Goal: Information Seeking & Learning: Learn about a topic

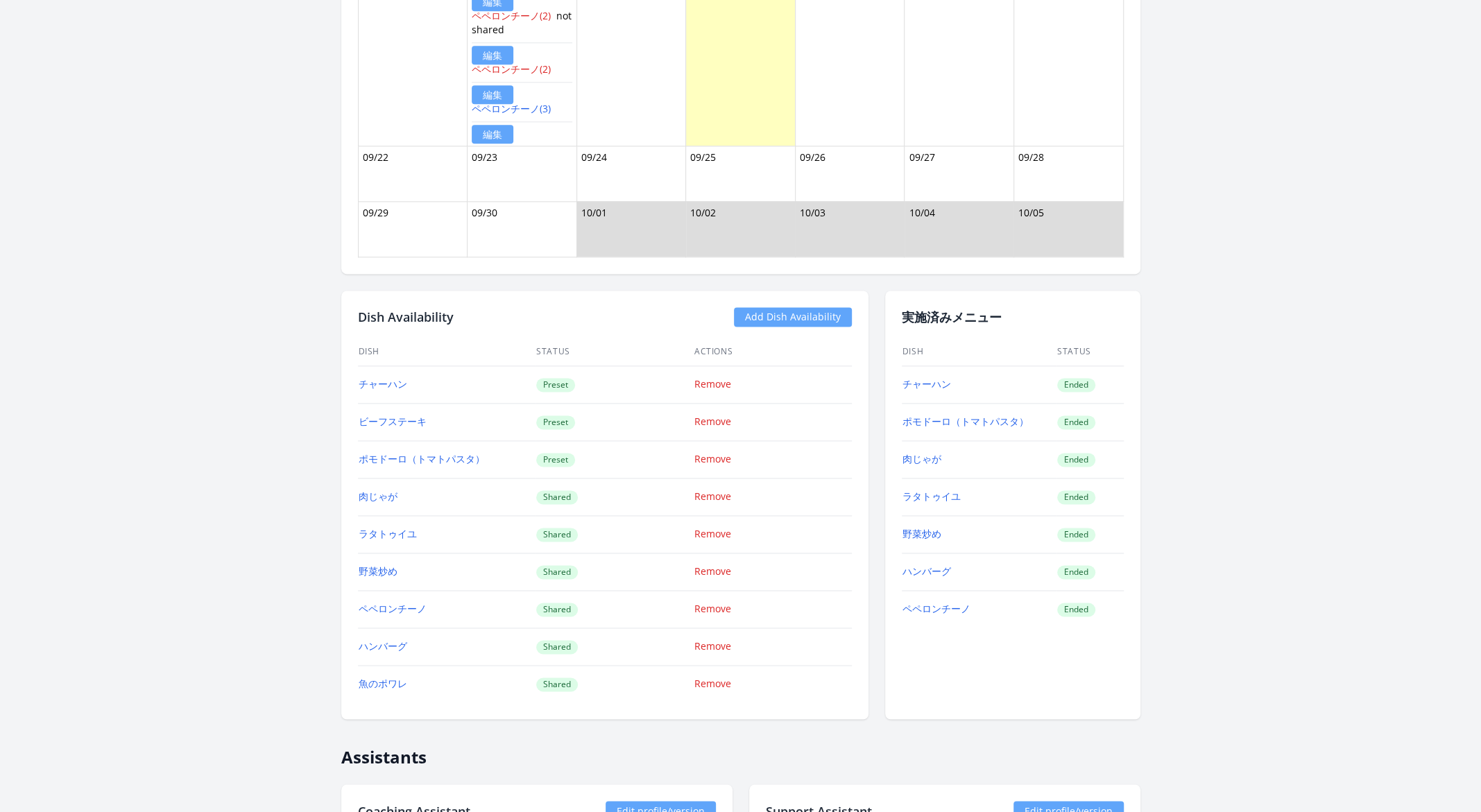
scroll to position [1426, 0]
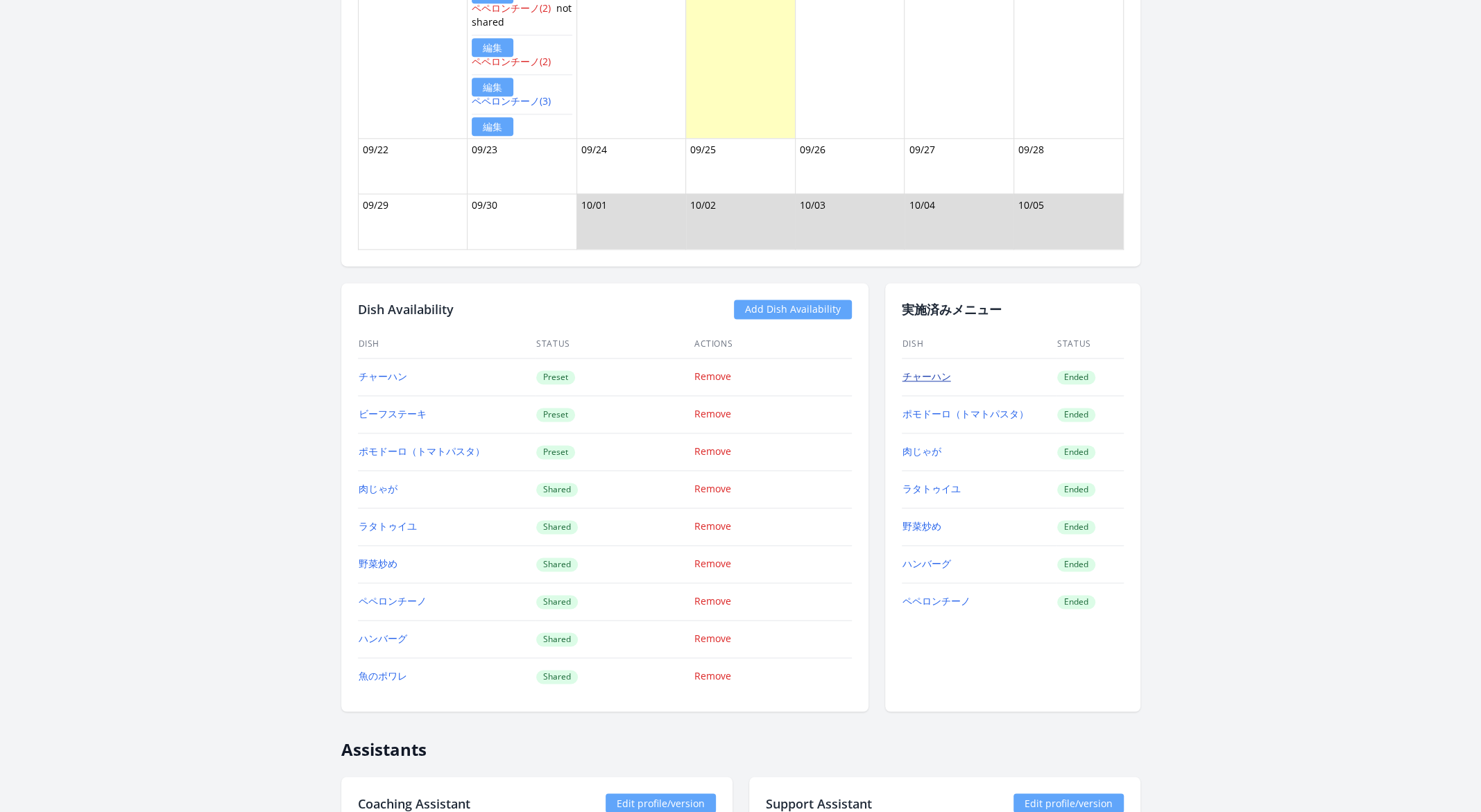
click at [933, 369] on link "チャーハン" at bounding box center [926, 376] width 49 height 14
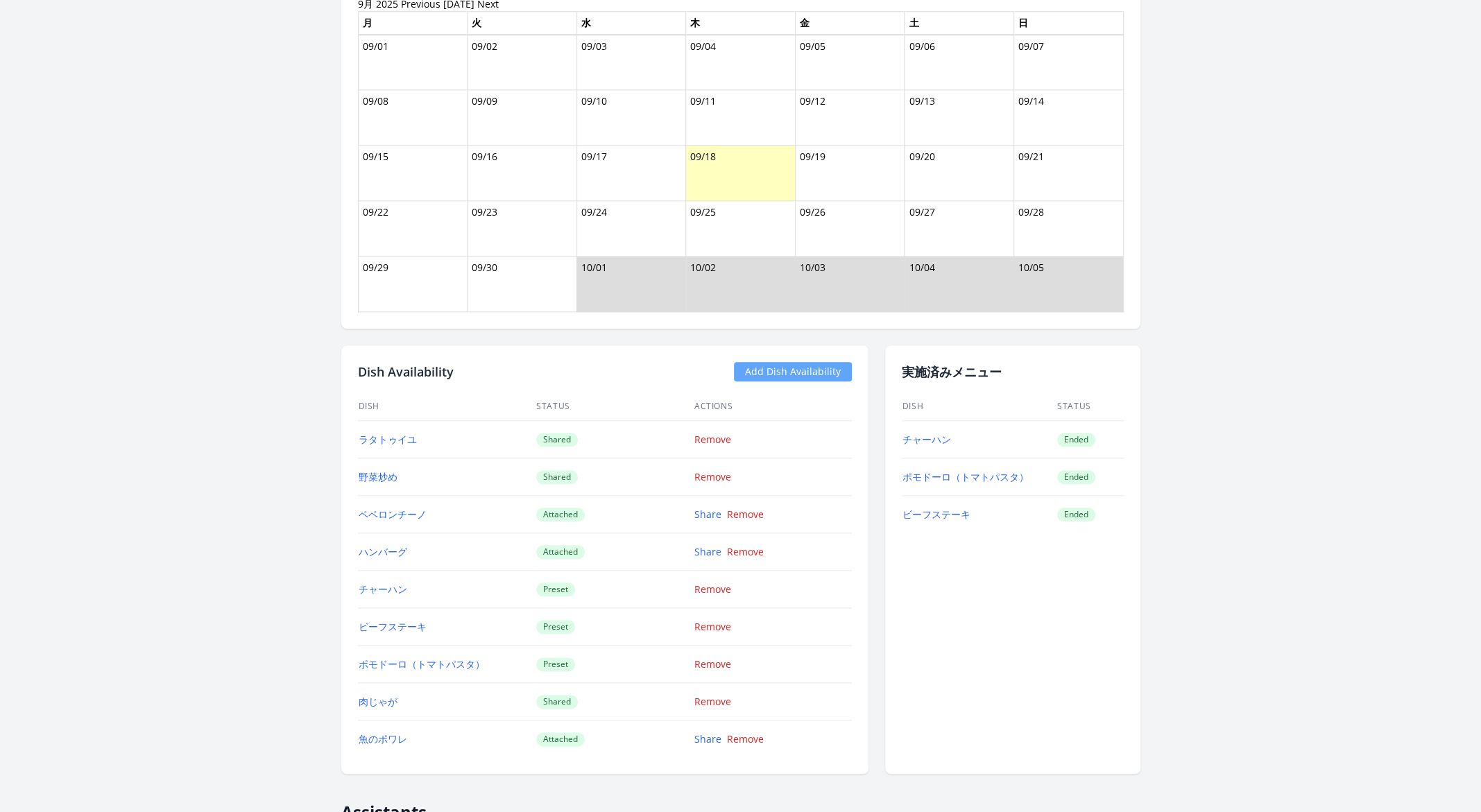
scroll to position [1039, 0]
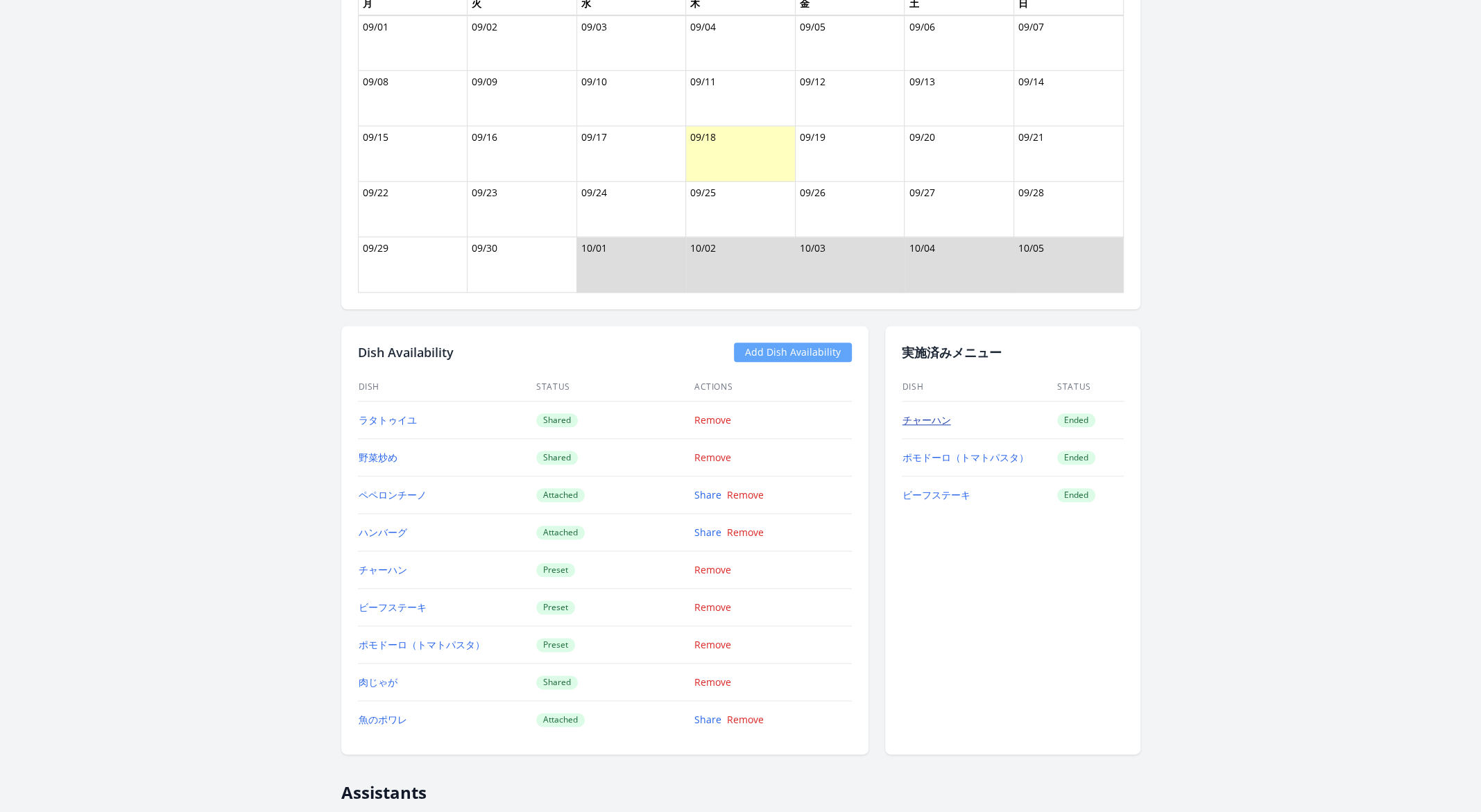
click at [941, 413] on link "チャーハン" at bounding box center [926, 420] width 49 height 14
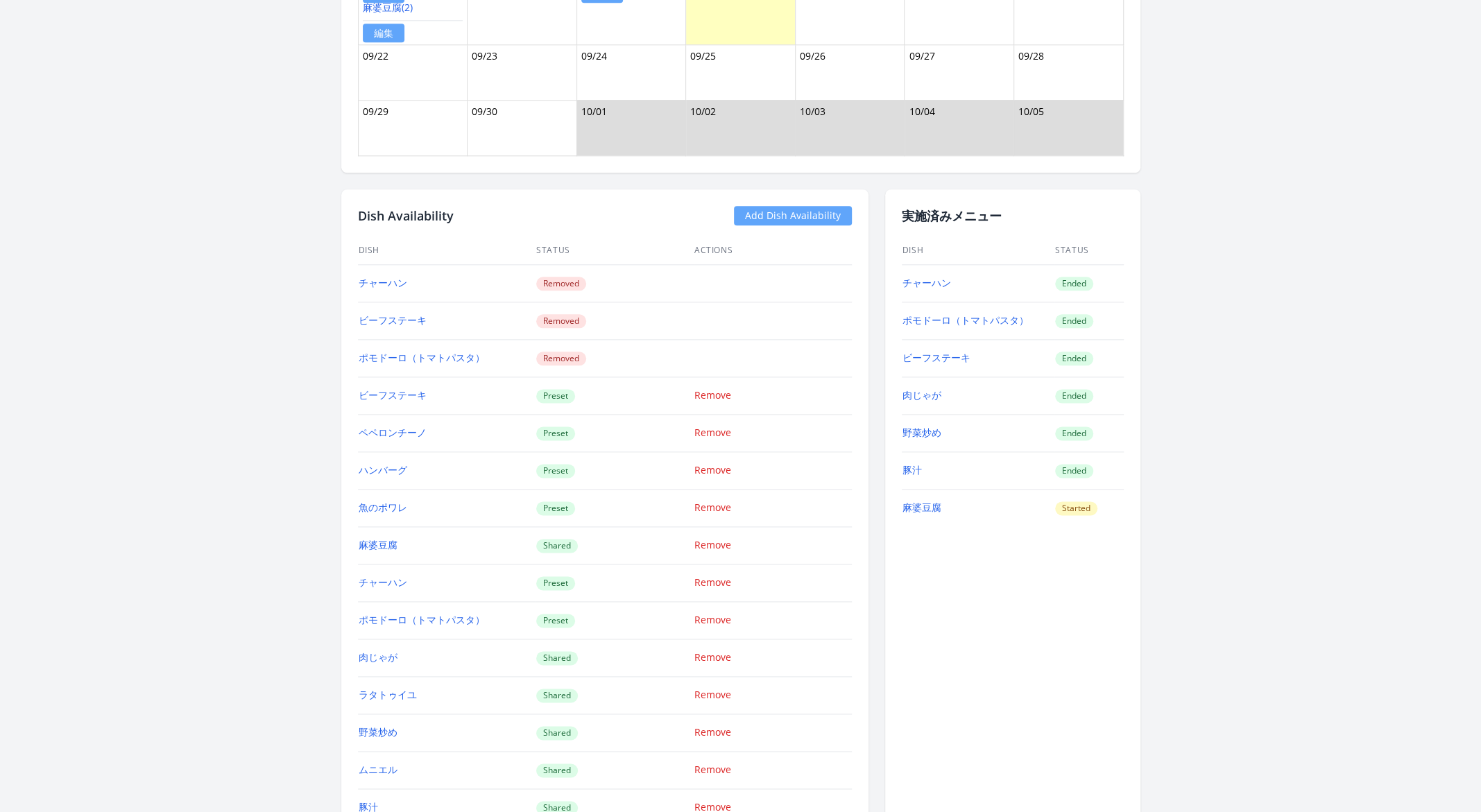
scroll to position [1305, 0]
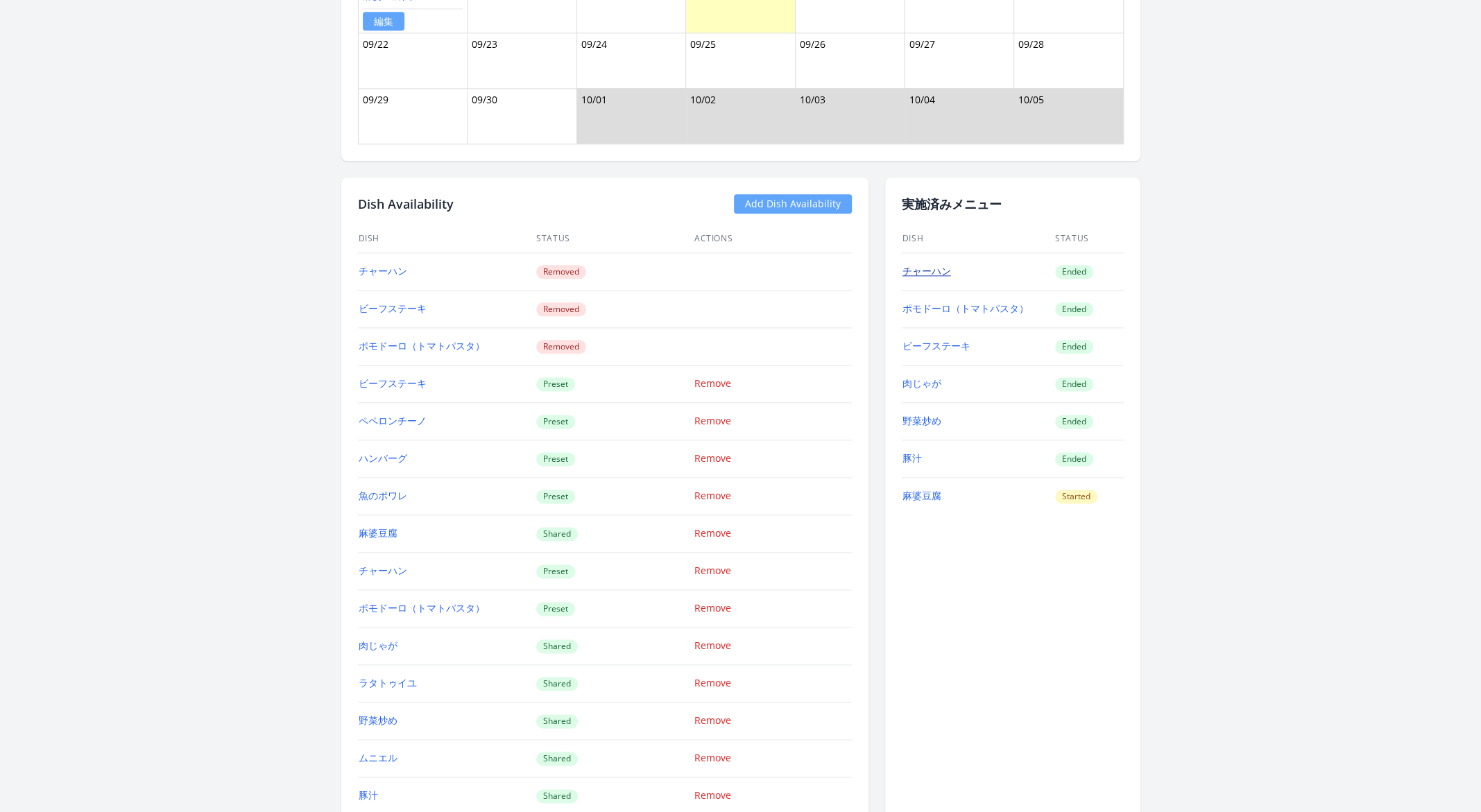
click at [931, 267] on link "チャーハン" at bounding box center [926, 271] width 49 height 14
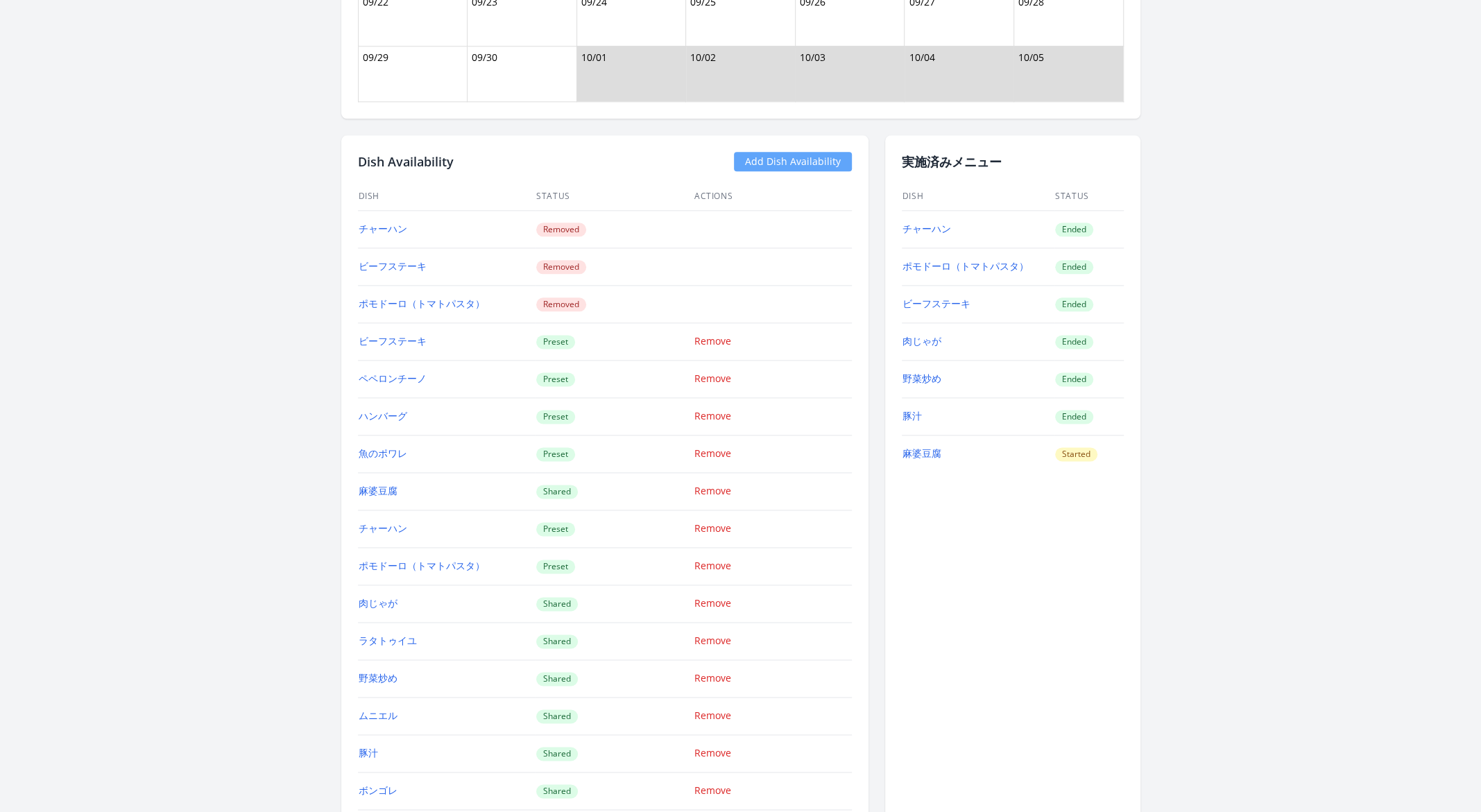
scroll to position [1345, 0]
click at [941, 230] on link "チャーハン" at bounding box center [926, 229] width 49 height 14
